Goal: Information Seeking & Learning: Compare options

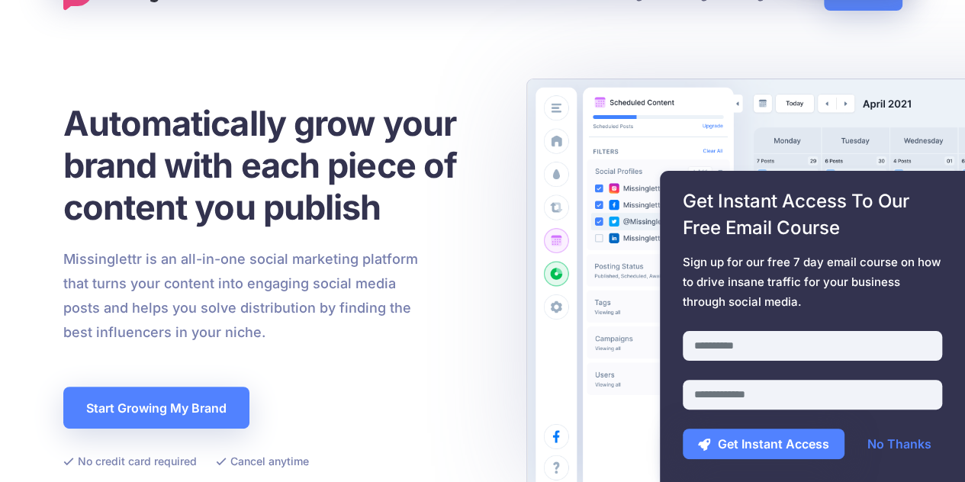
scroll to position [44, 0]
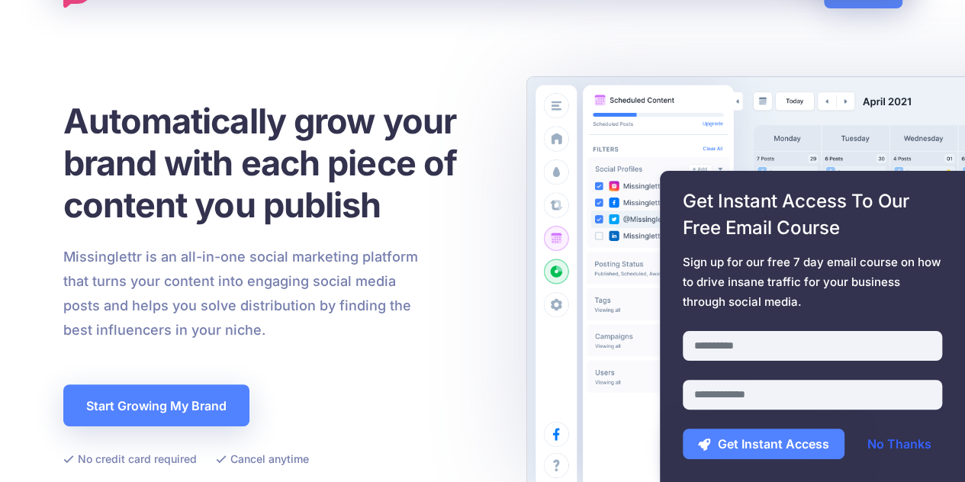
click at [907, 447] on link "No Thanks" at bounding box center [899, 444] width 95 height 31
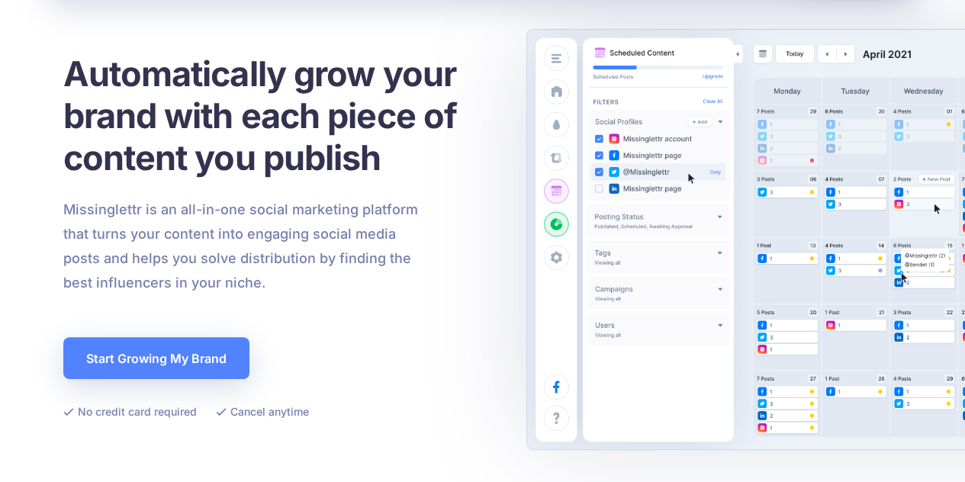
scroll to position [92, 0]
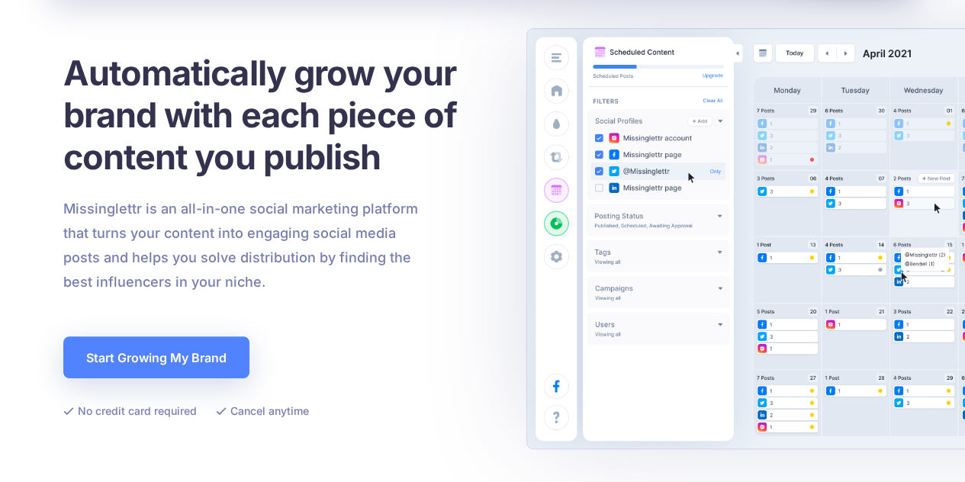
click at [487, 343] on div "Automatically grow your brand with each piece of content you publish Missinglet…" at bounding box center [278, 236] width 431 height 369
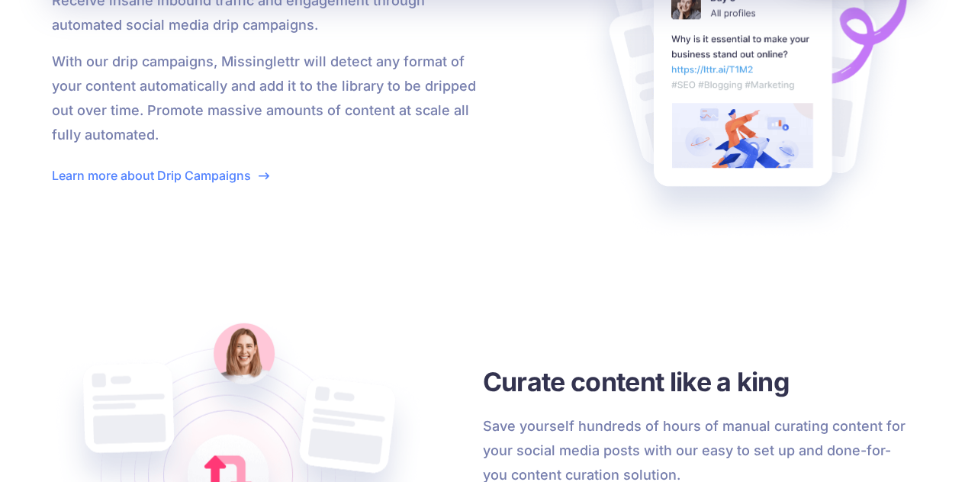
scroll to position [1591, 0]
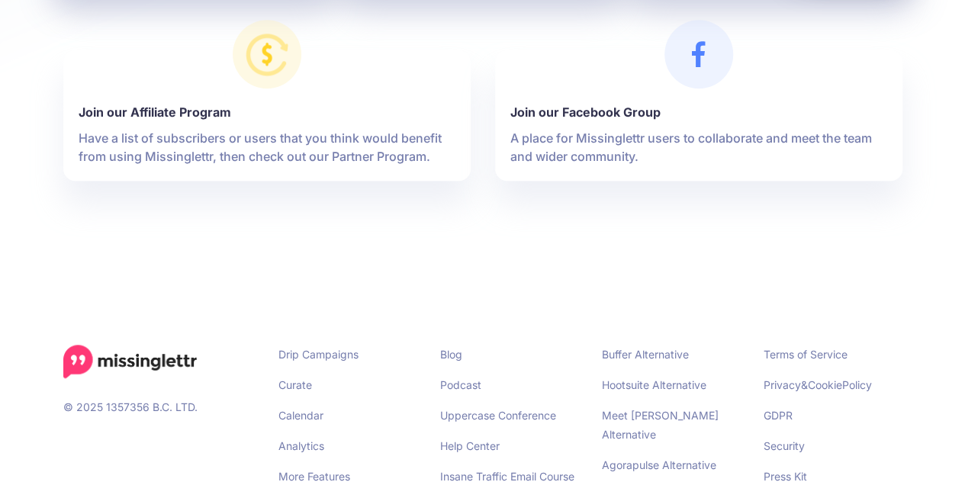
scroll to position [797, 0]
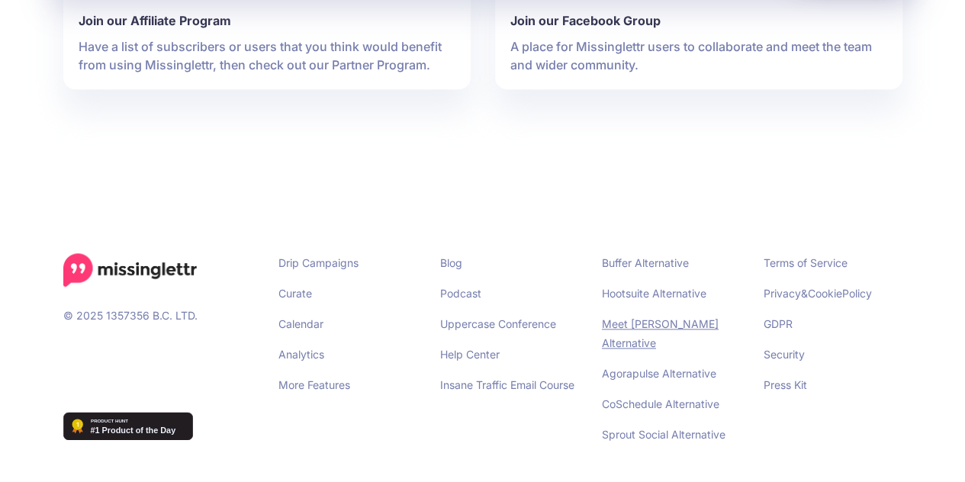
click at [662, 325] on link "Meet [PERSON_NAME] Alternative" at bounding box center [660, 333] width 117 height 32
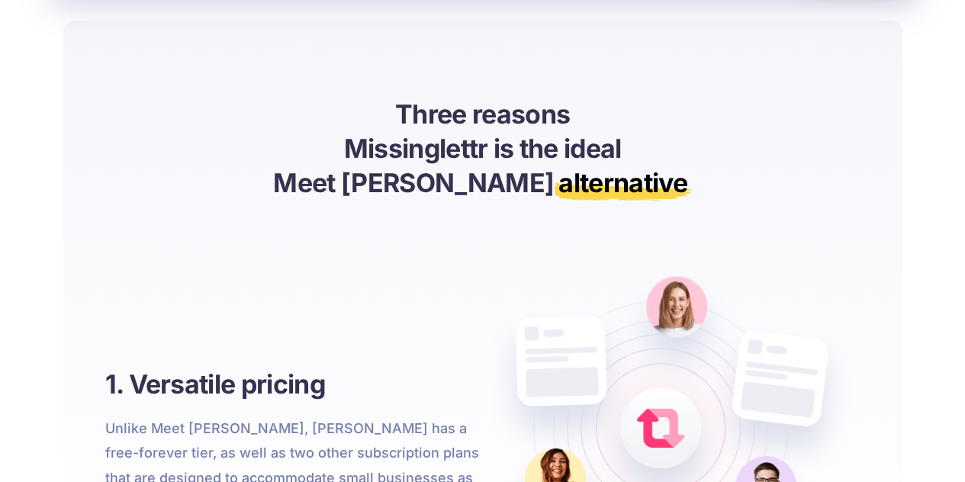
scroll to position [987, 0]
